Goal: Communication & Community: Answer question/provide support

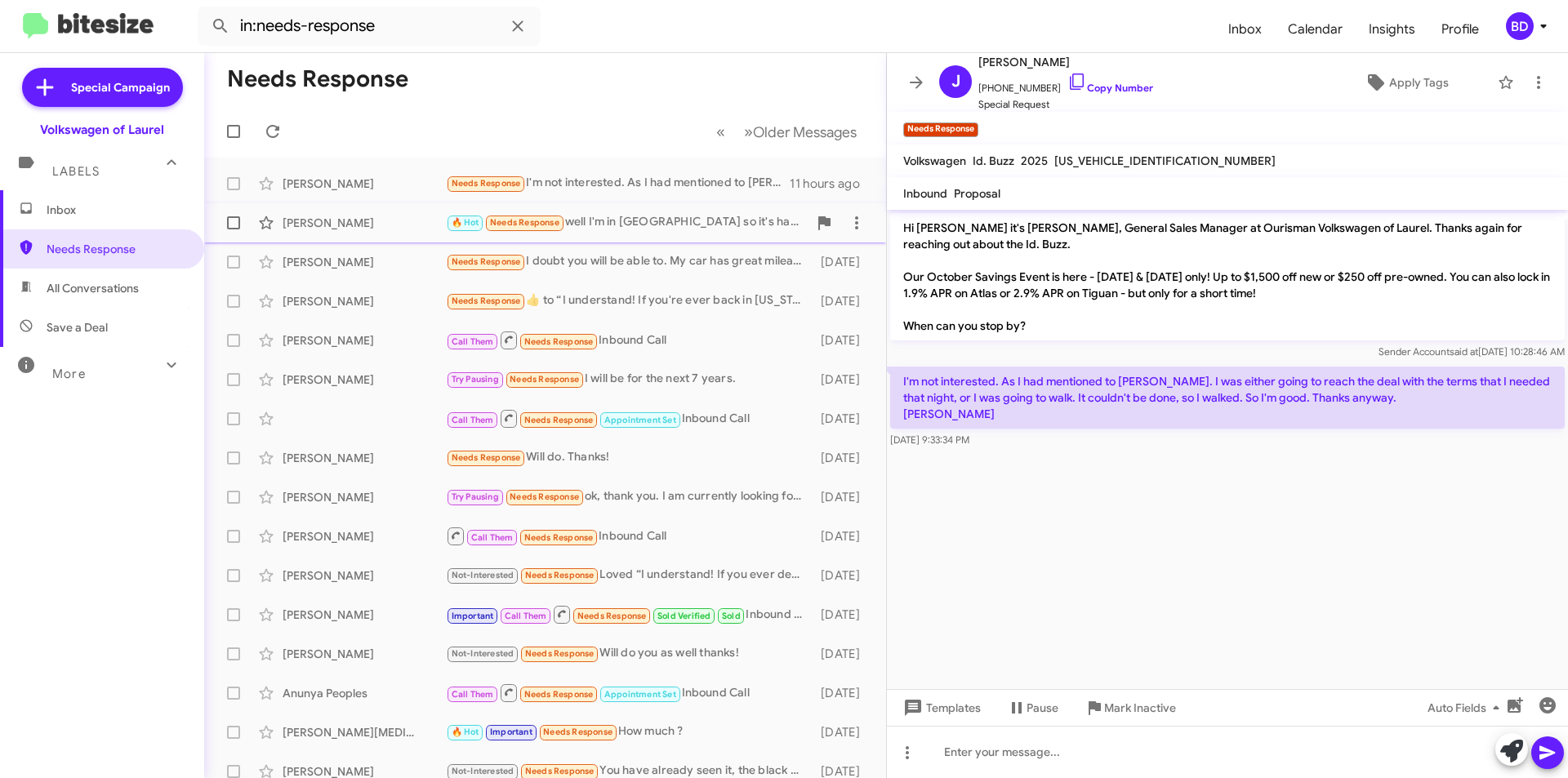
click at [707, 220] on div "🔥 Hot Needs Response well I'm in Lockport so it's hard for me to get a ride out…" at bounding box center [627, 222] width 362 height 19
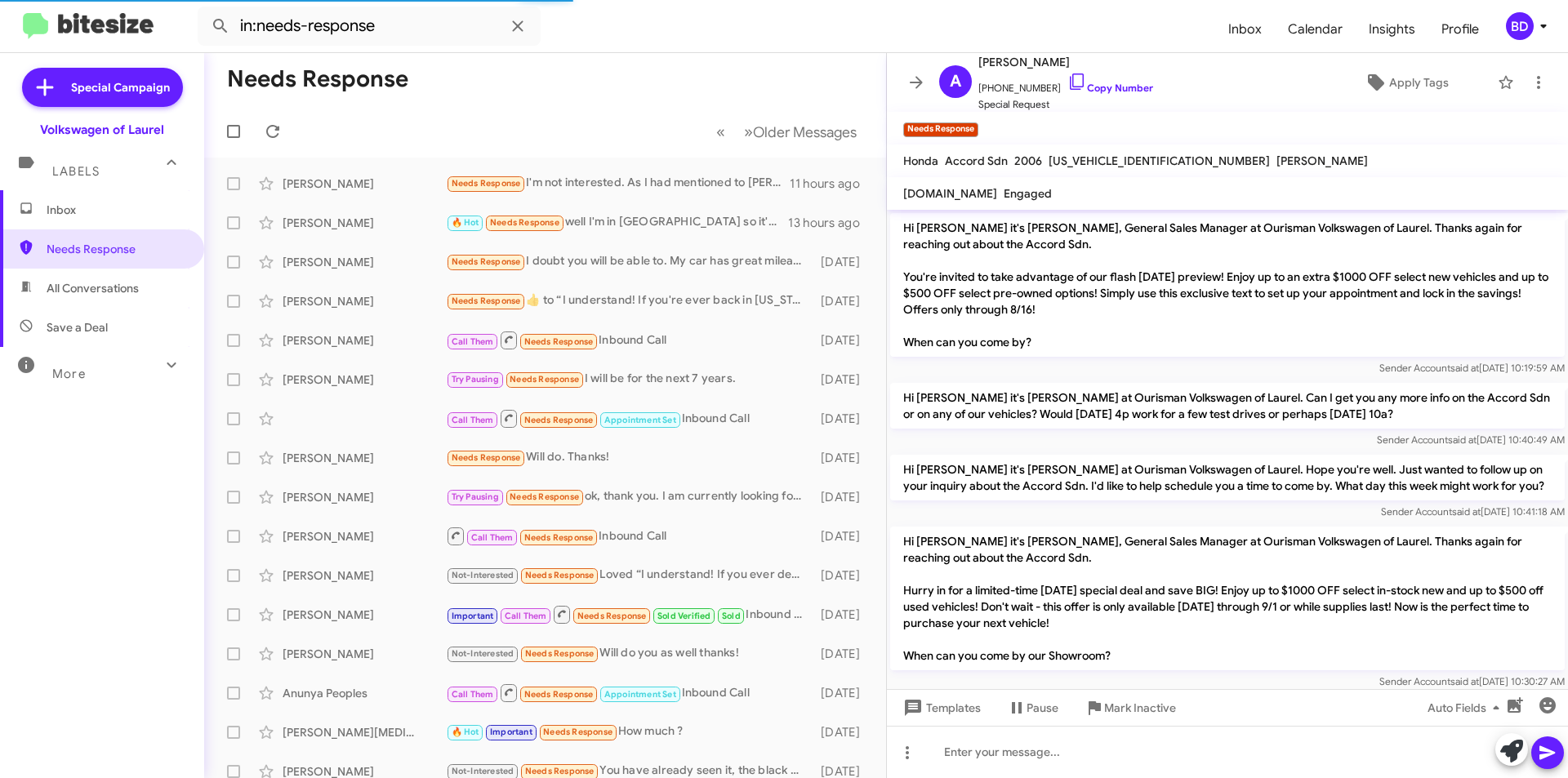
scroll to position [1405, 0]
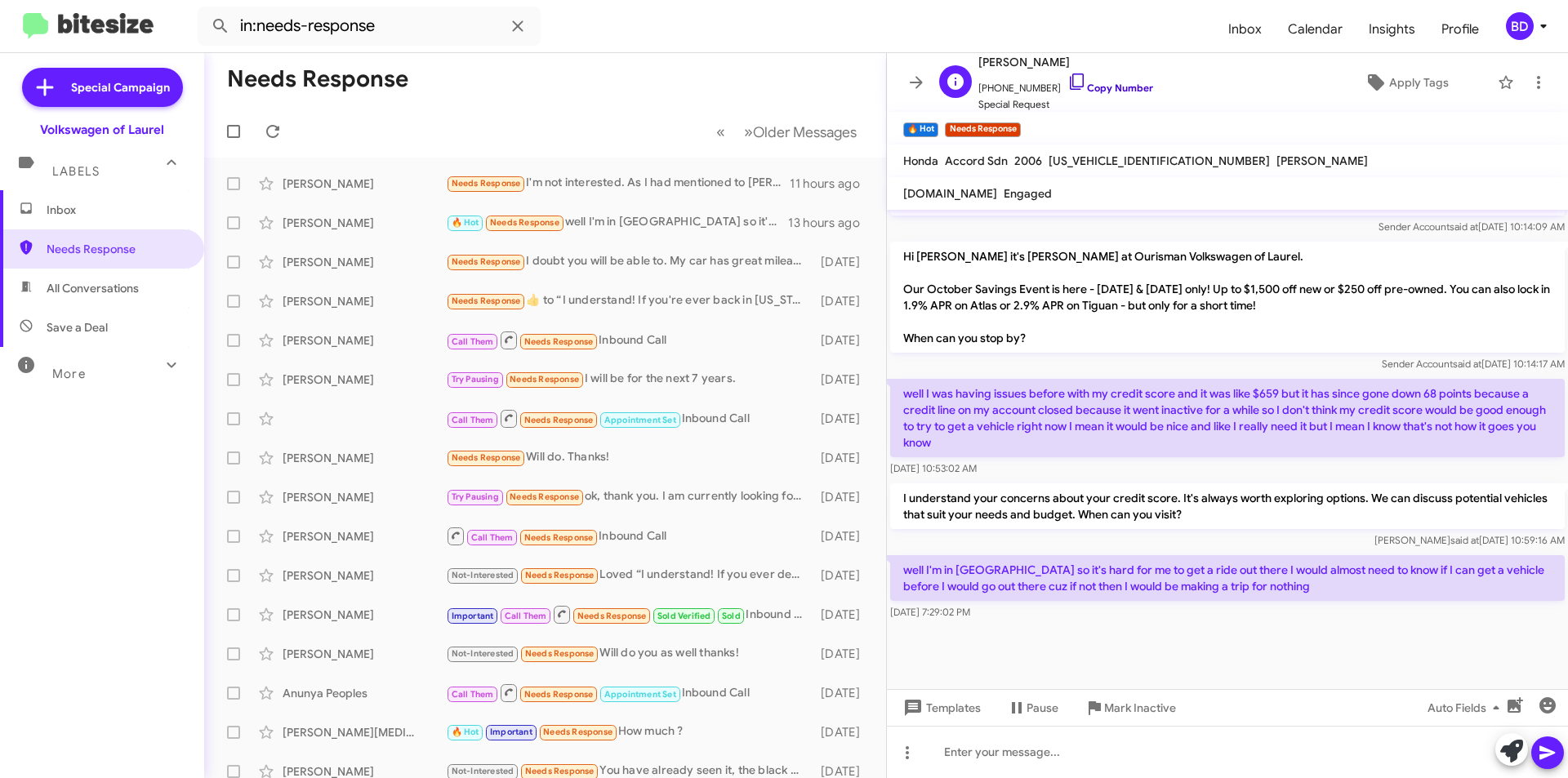
click at [1112, 86] on link "Copy Number" at bounding box center [1110, 88] width 86 height 13
drag, startPoint x: 1026, startPoint y: 750, endPoint x: 1013, endPoint y: 736, distance: 19.1
click at [1023, 750] on div at bounding box center [1227, 752] width 681 height 53
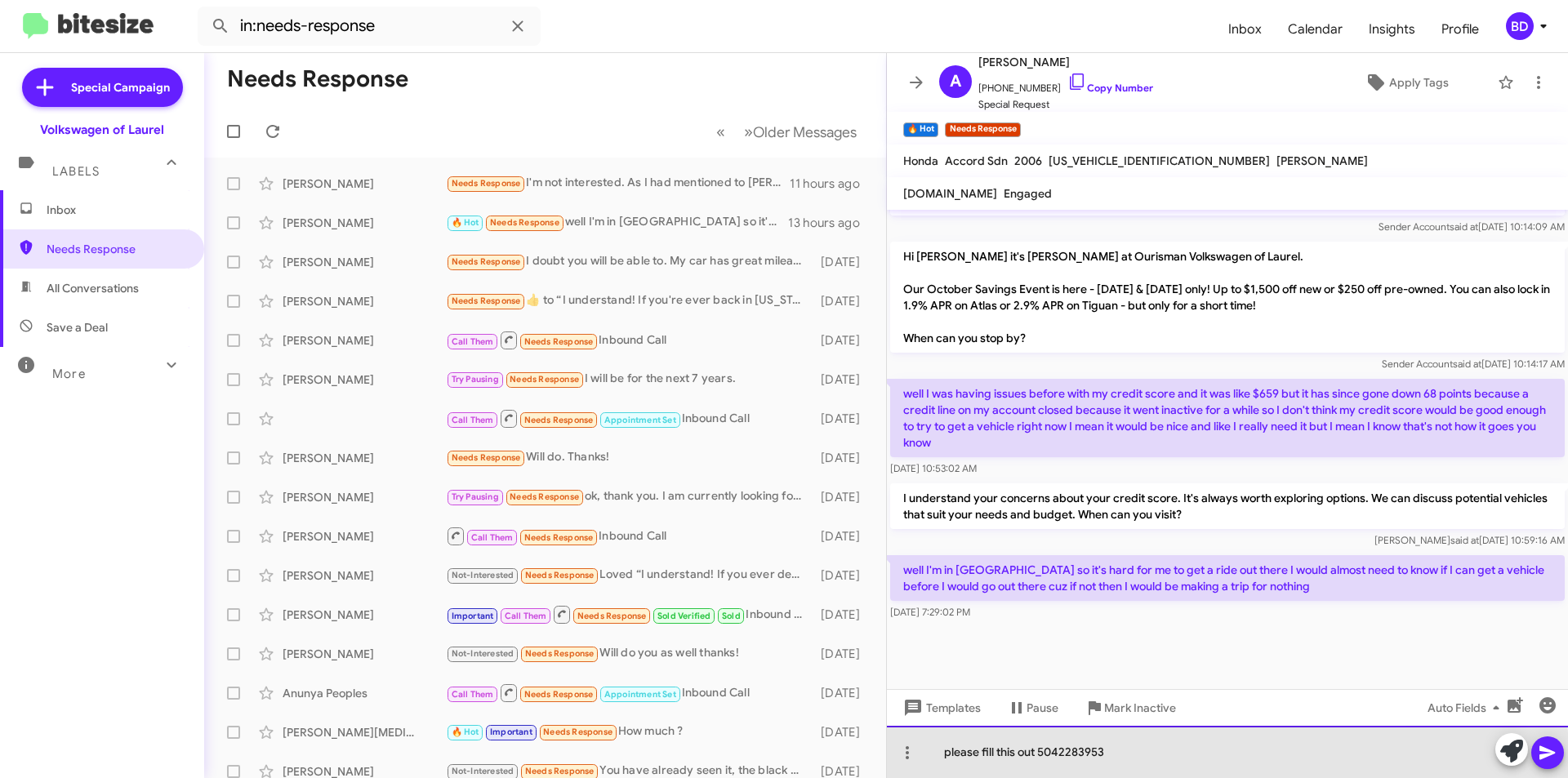
click at [1176, 756] on div "please fill this out 5042283953" at bounding box center [1227, 752] width 681 height 53
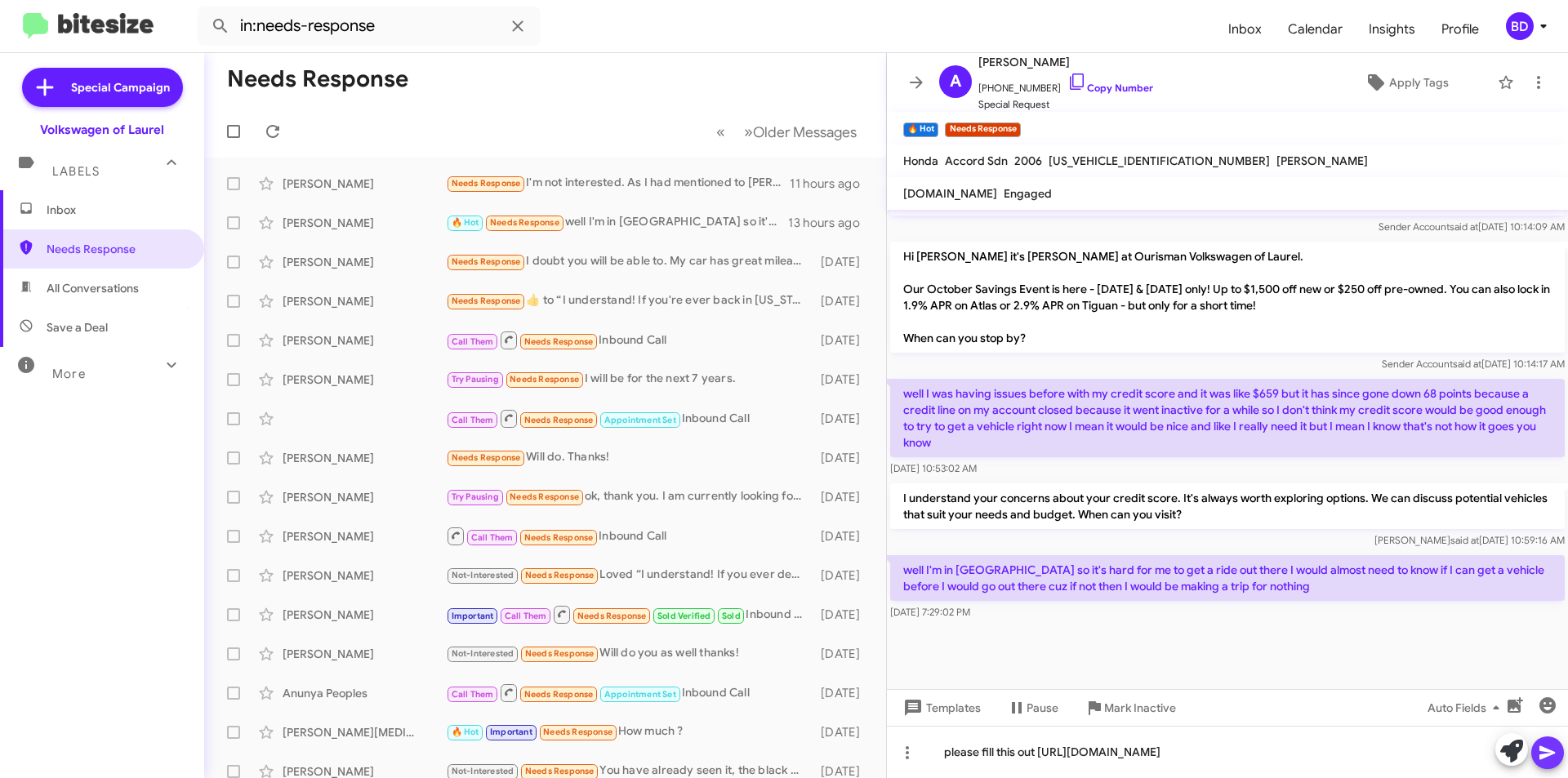
click at [1553, 747] on icon at bounding box center [1547, 753] width 20 height 20
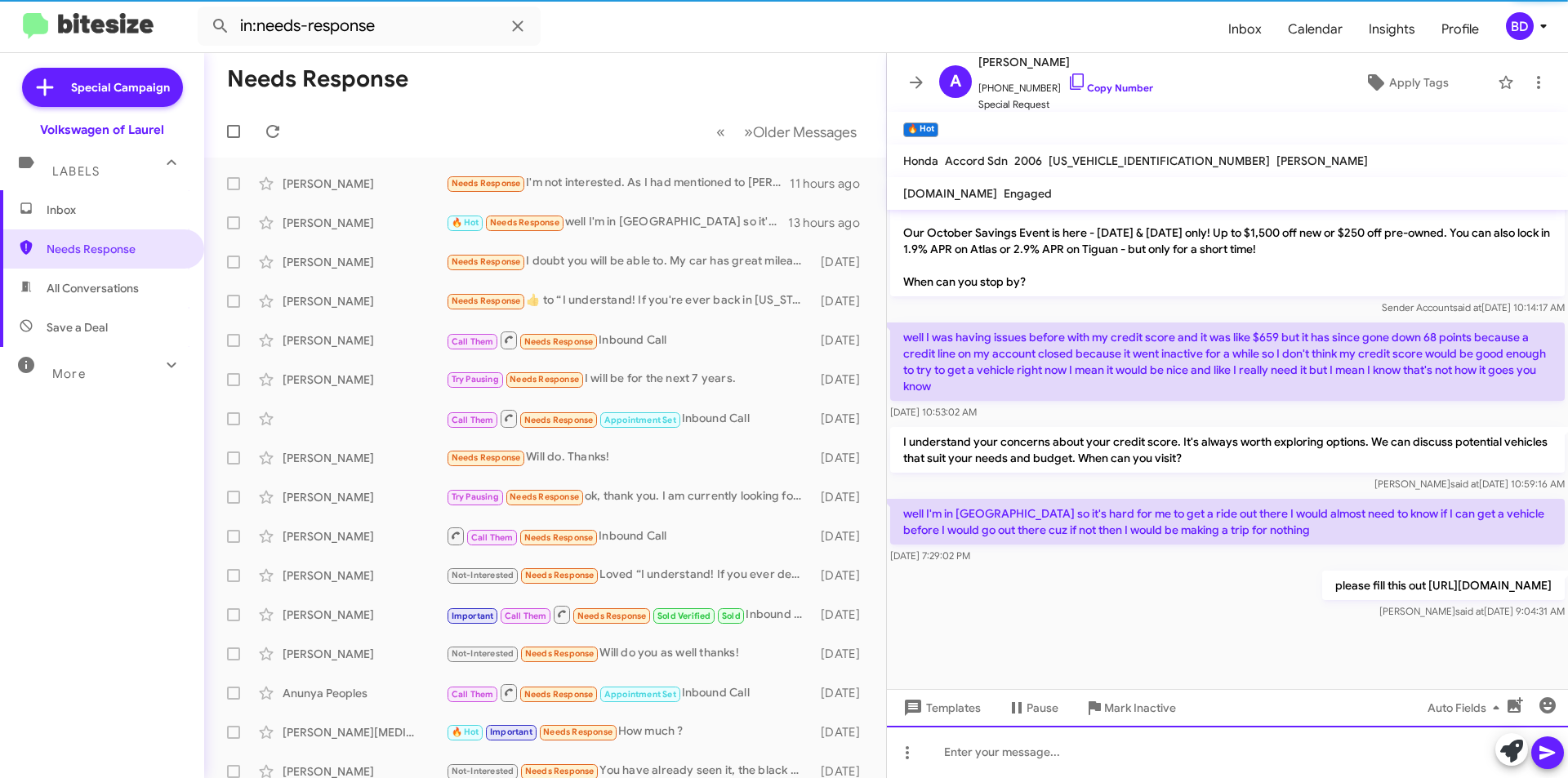
scroll to position [1464, 0]
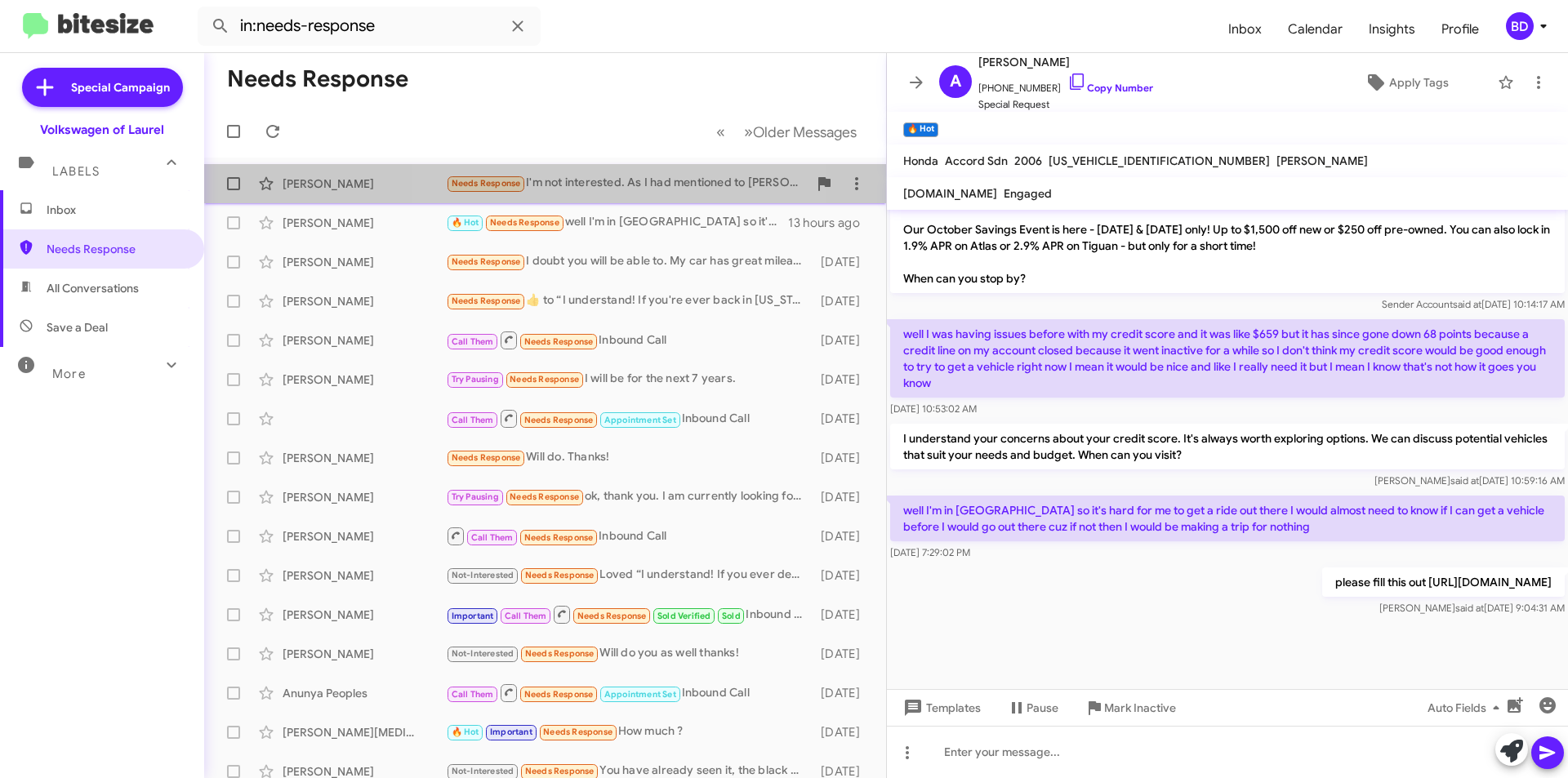
click at [618, 180] on div "Needs Response I'm not interested. As I had mentioned to Joshua. I was either g…" at bounding box center [627, 183] width 362 height 19
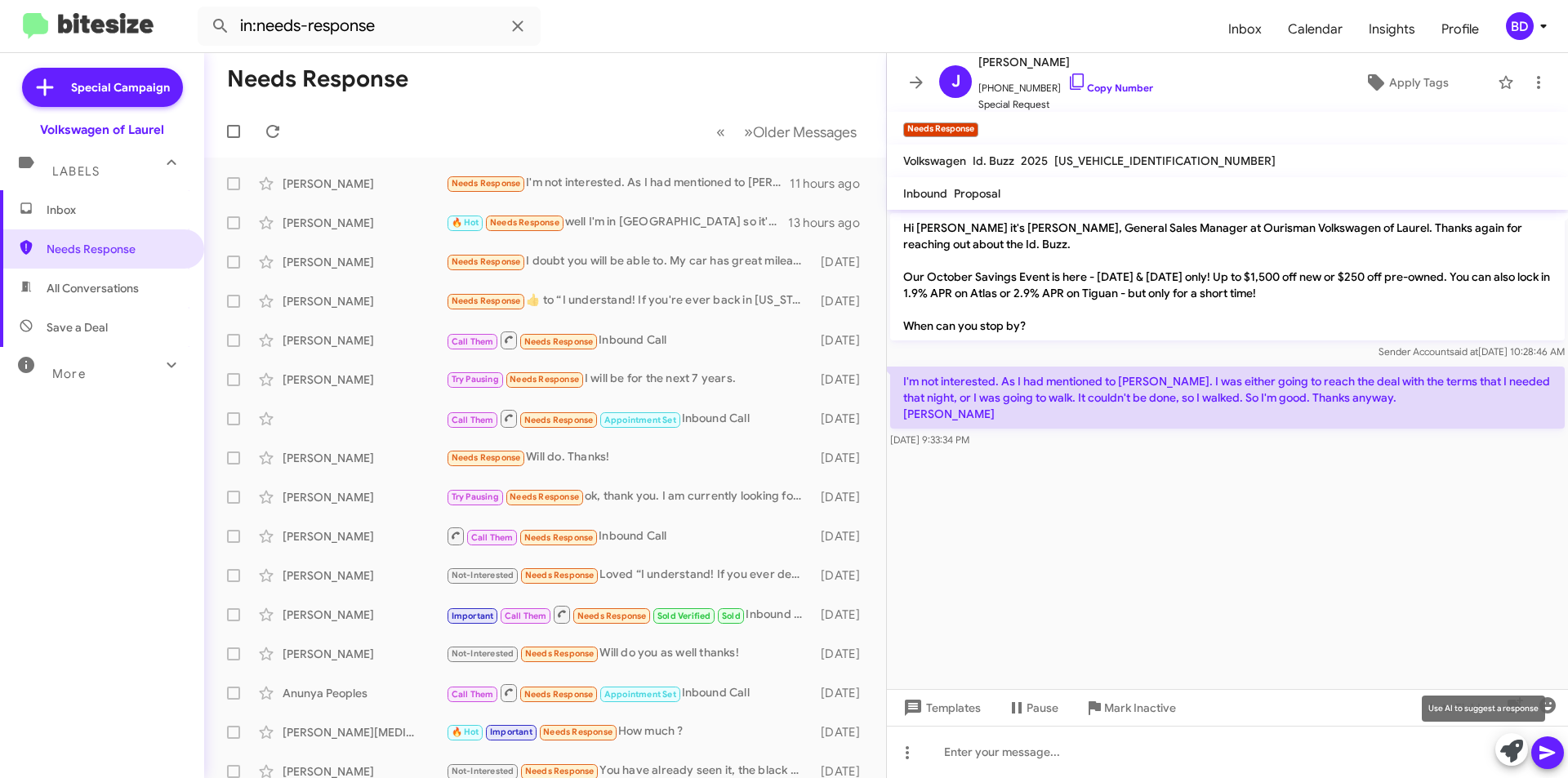
click at [1510, 743] on icon at bounding box center [1511, 751] width 23 height 23
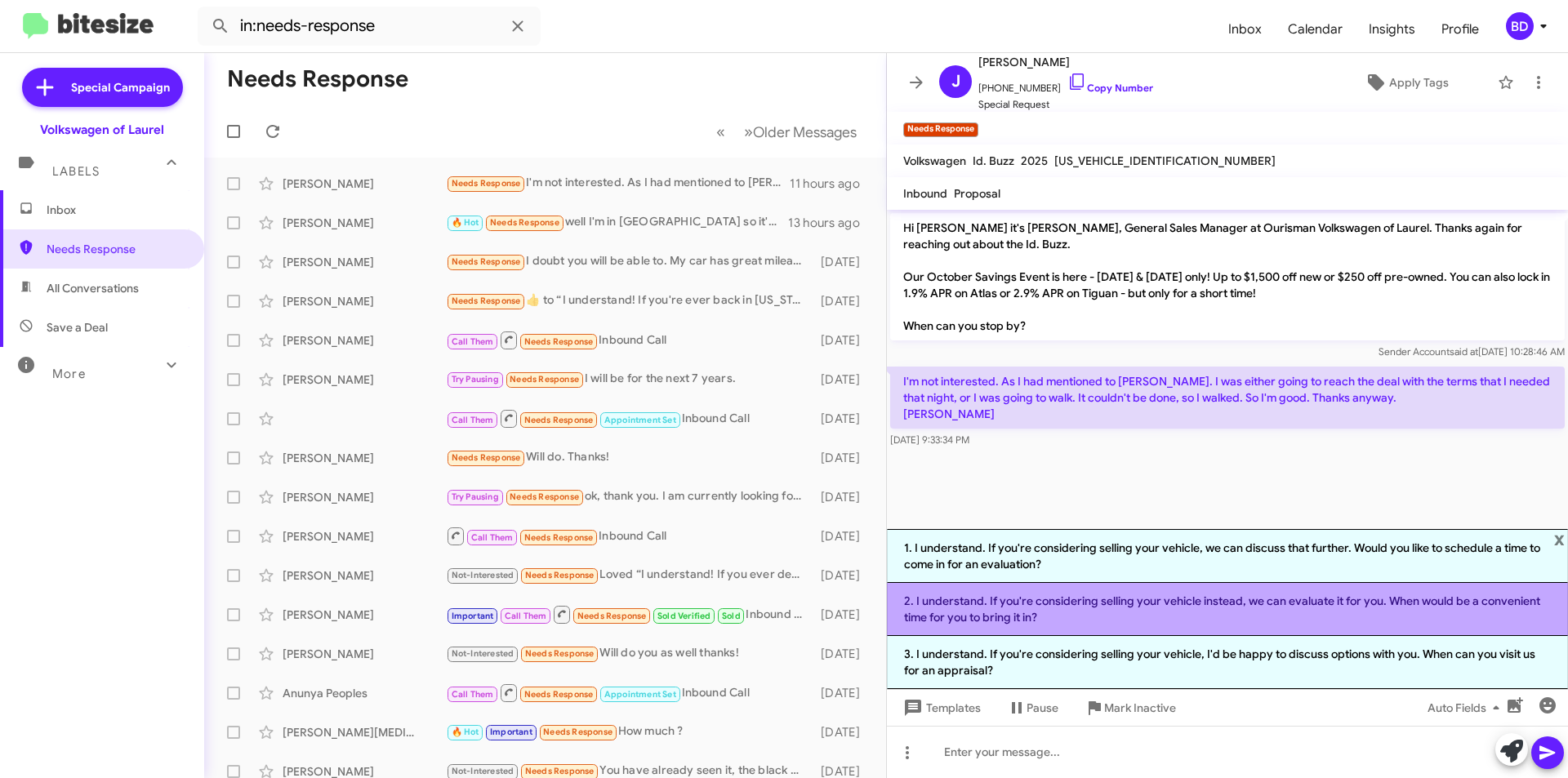
click at [1165, 609] on li "2. I understand. If you're considering selling your vehicle instead, we can eva…" at bounding box center [1227, 609] width 681 height 53
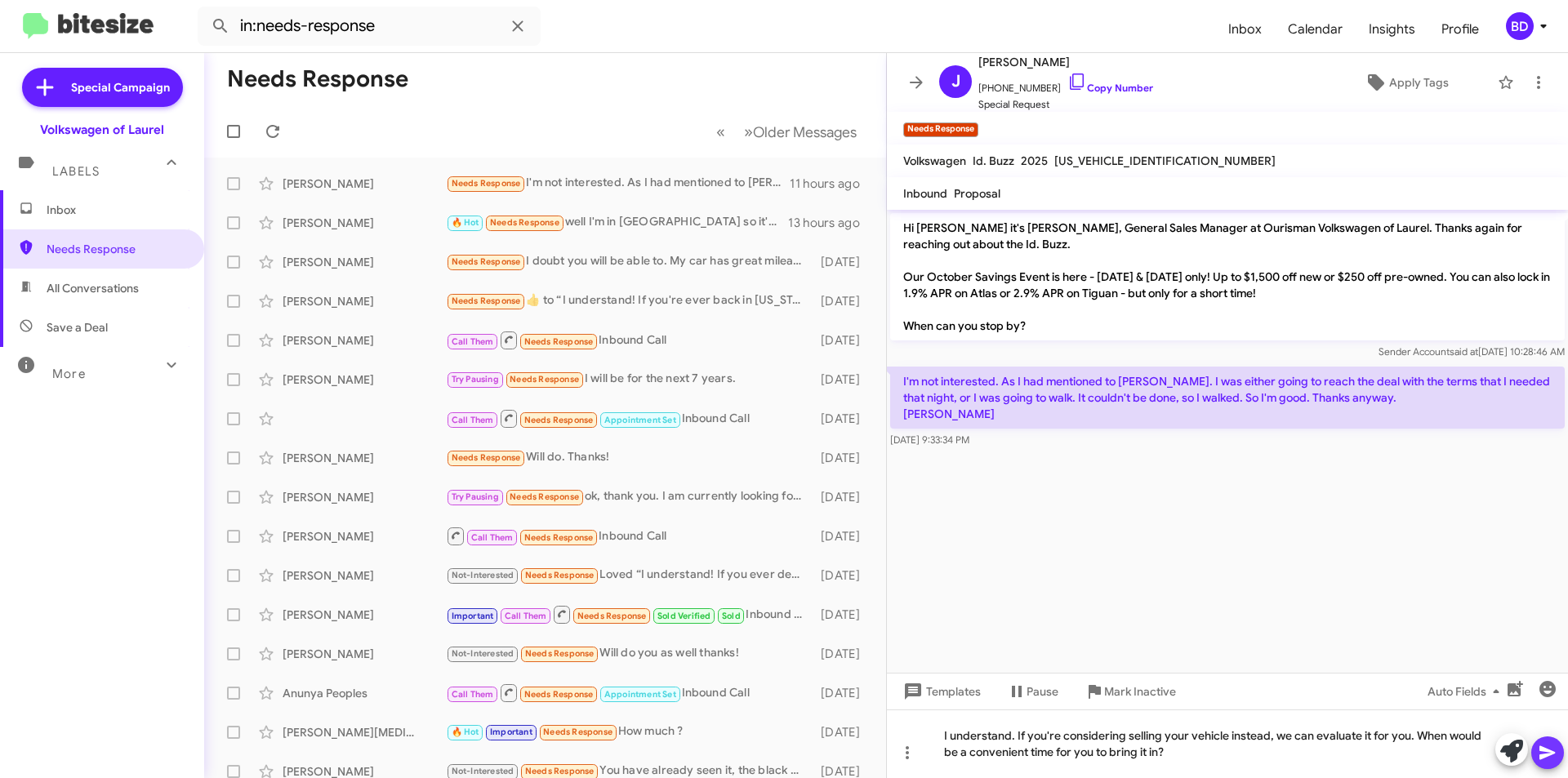
click at [1553, 754] on icon at bounding box center [1546, 753] width 15 height 14
